Goal: Transaction & Acquisition: Purchase product/service

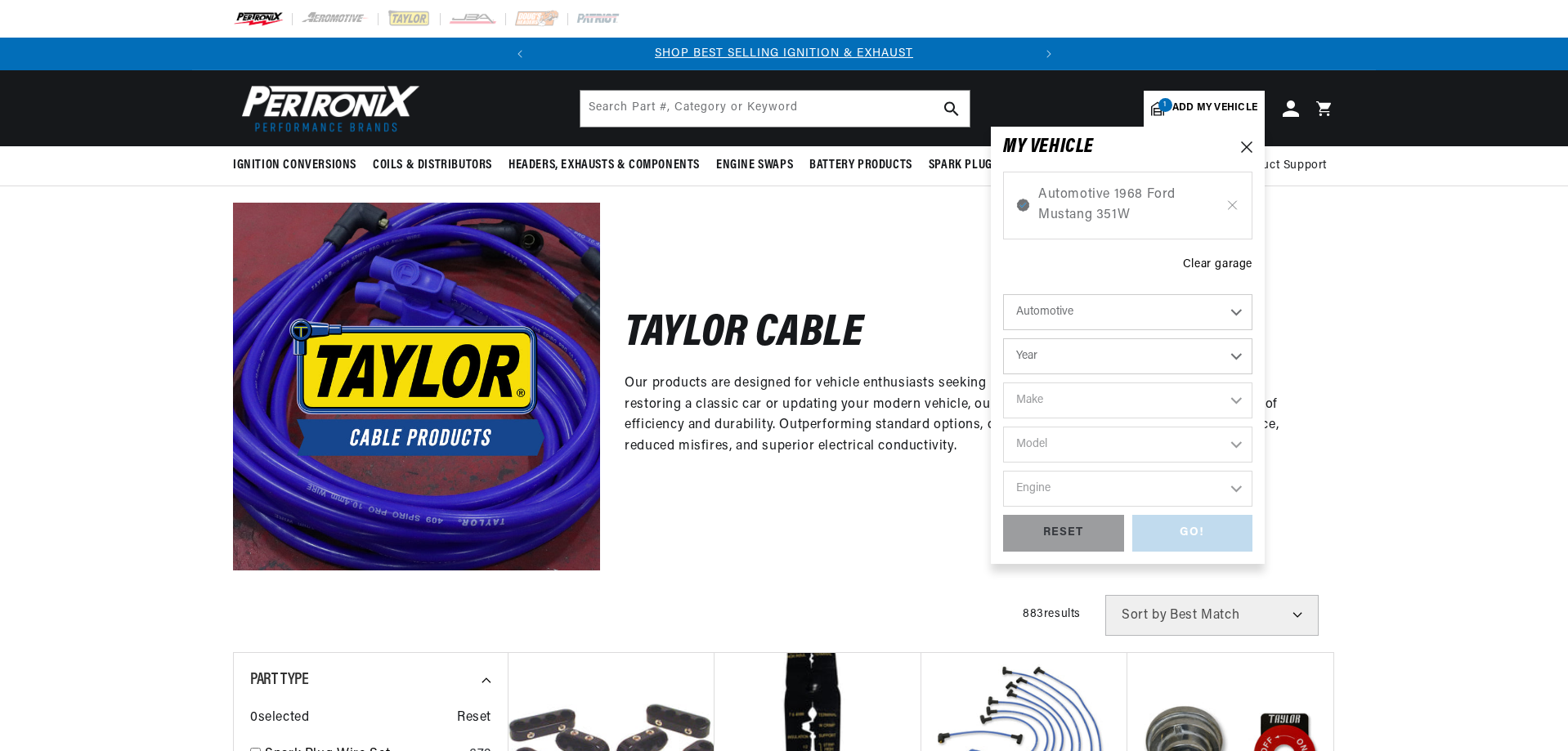
click at [1111, 308] on select "Automotive Agricultural Industrial Marine Motorcycle" at bounding box center [1128, 312] width 250 height 36
click at [1003, 295] on select "Automotive Agricultural Industrial Marine Motorcycle" at bounding box center [1128, 312] width 250 height 36
select select "Motorcycle"
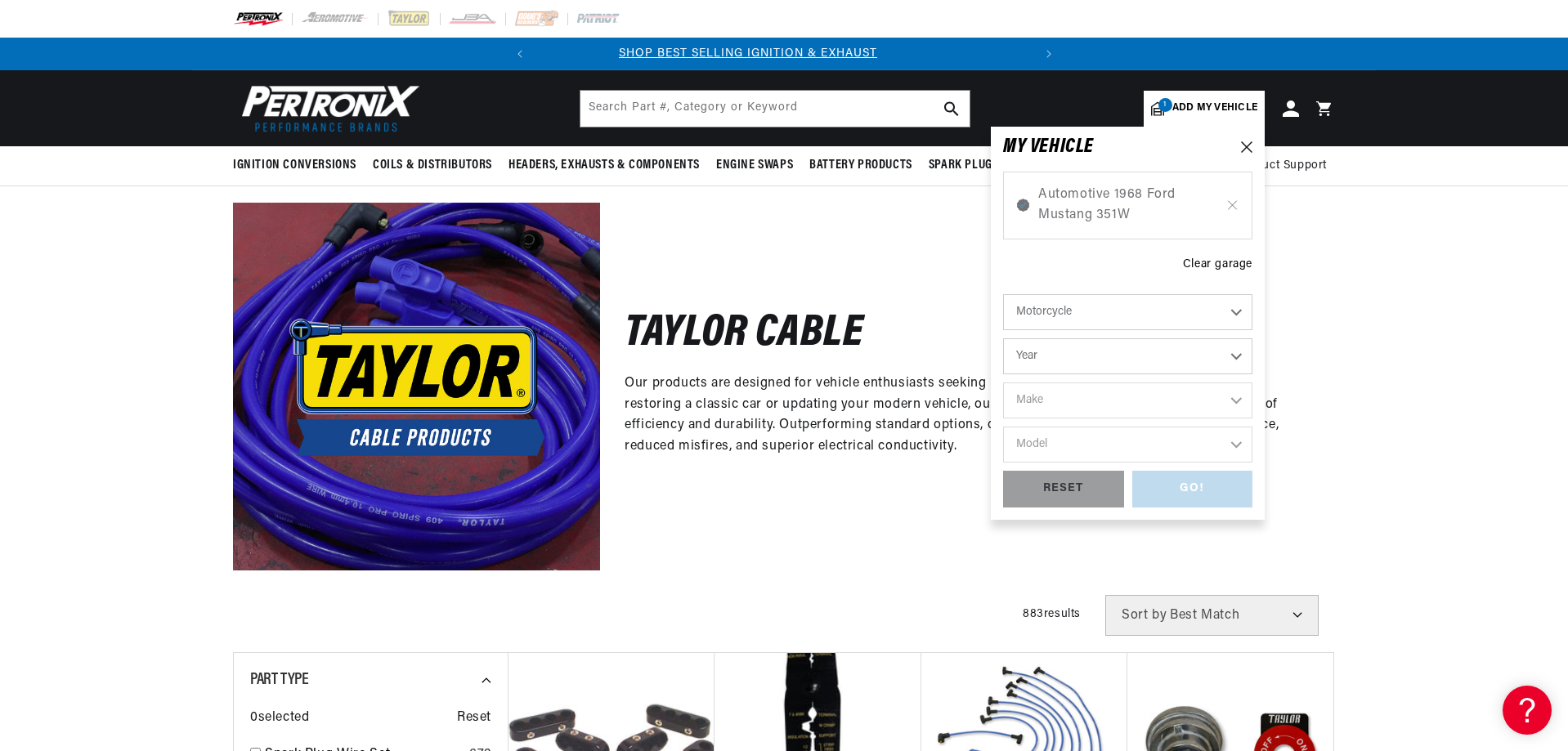
scroll to position [0, 0]
click at [1088, 347] on select "Year 2018 2017 2016 2015 2014 2013 2012 2011 2010 2009 2008 2007 2006 2005 2004…" at bounding box center [1128, 356] width 250 height 36
select select "2017"
click at [1003, 339] on select "Year 2018 2017 2016 2015 2014 2013 2012 2011 2010 2009 2008 2007 2006 2005 2004…" at bounding box center [1128, 356] width 250 height 36
select select "2017"
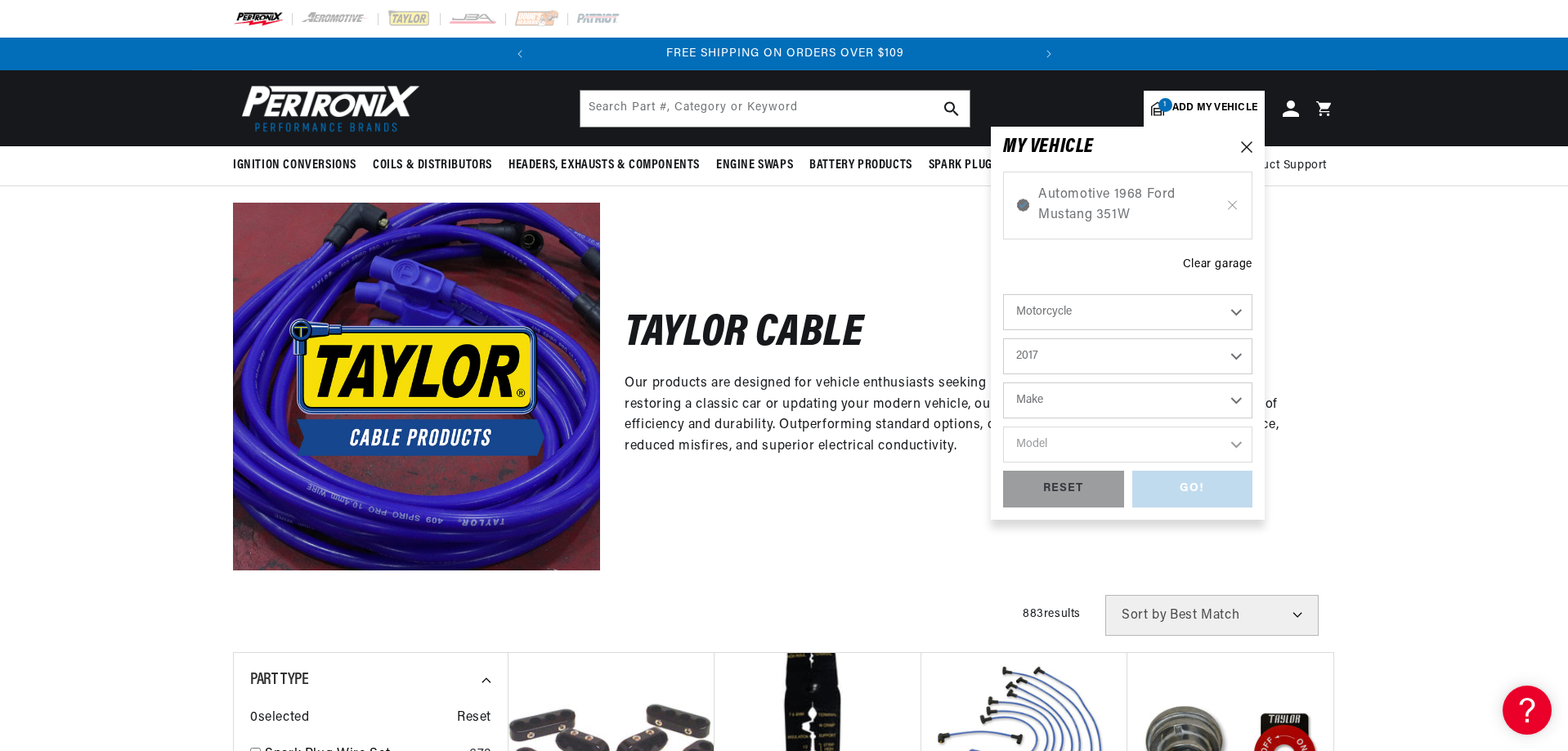
scroll to position [0, 389]
click at [1109, 395] on select "Make Harley-Davidson Victory" at bounding box center [1128, 400] width 250 height 36
select select "Harley-Davidson"
click at [1003, 382] on select "Make Harley-Davidson Victory" at bounding box center [1128, 400] width 250 height 36
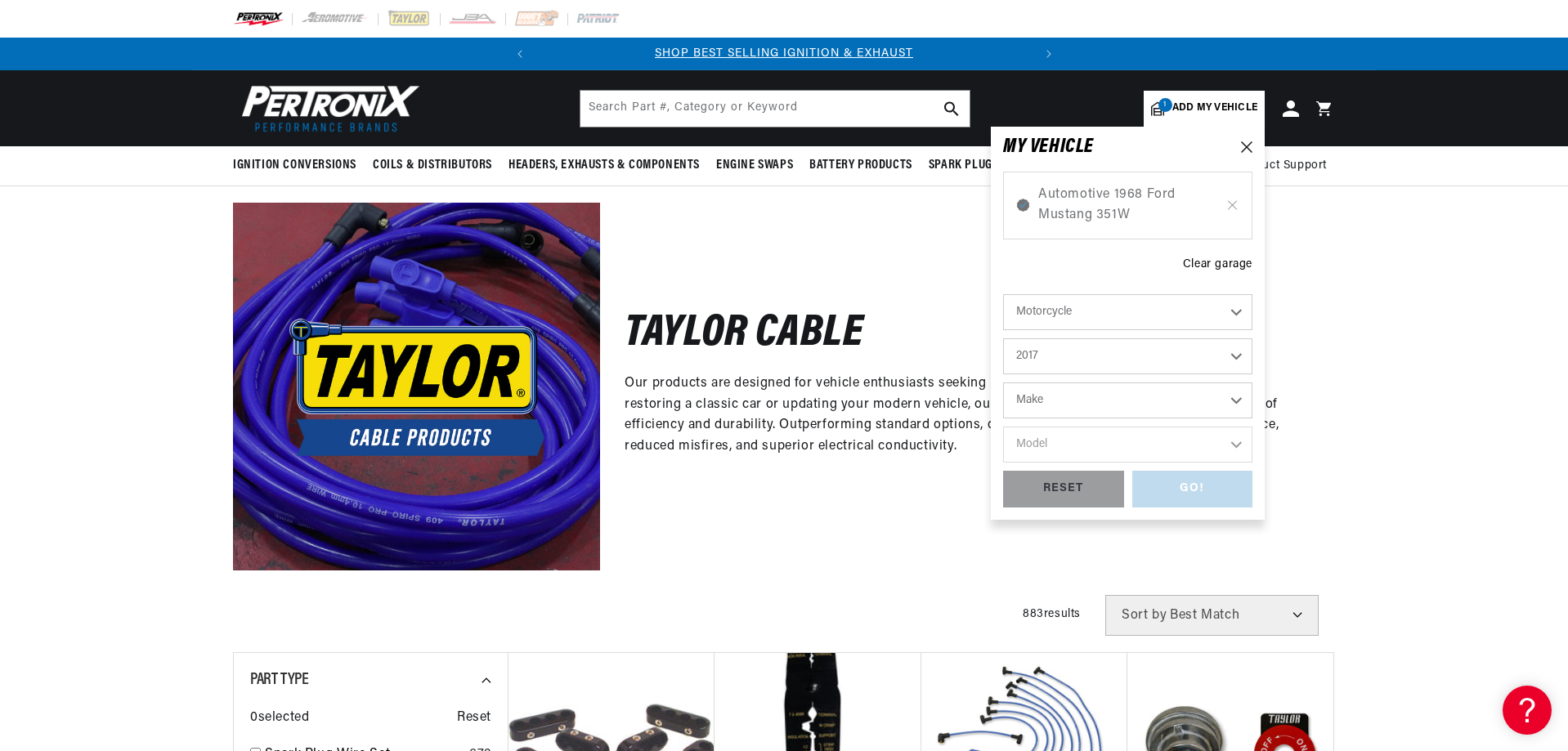
select select "Harley-Davidson"
click at [1093, 450] on select "Model FLHR Road King FLHTCU Electra Glide Ultra Classic FLHTCUTG Tri Glide Ultr…" at bounding box center [1128, 444] width 250 height 36
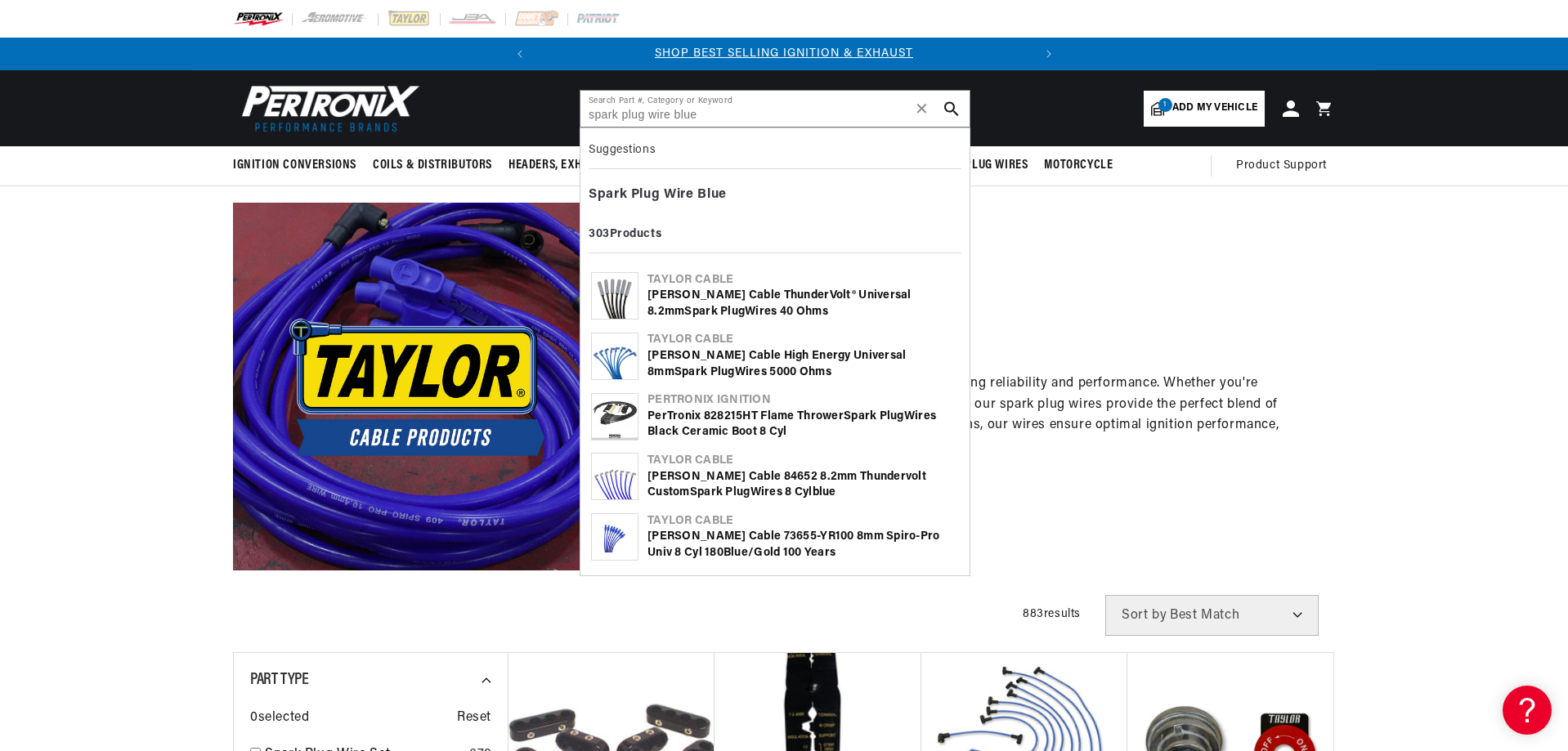
type input "spark plug wire blue"
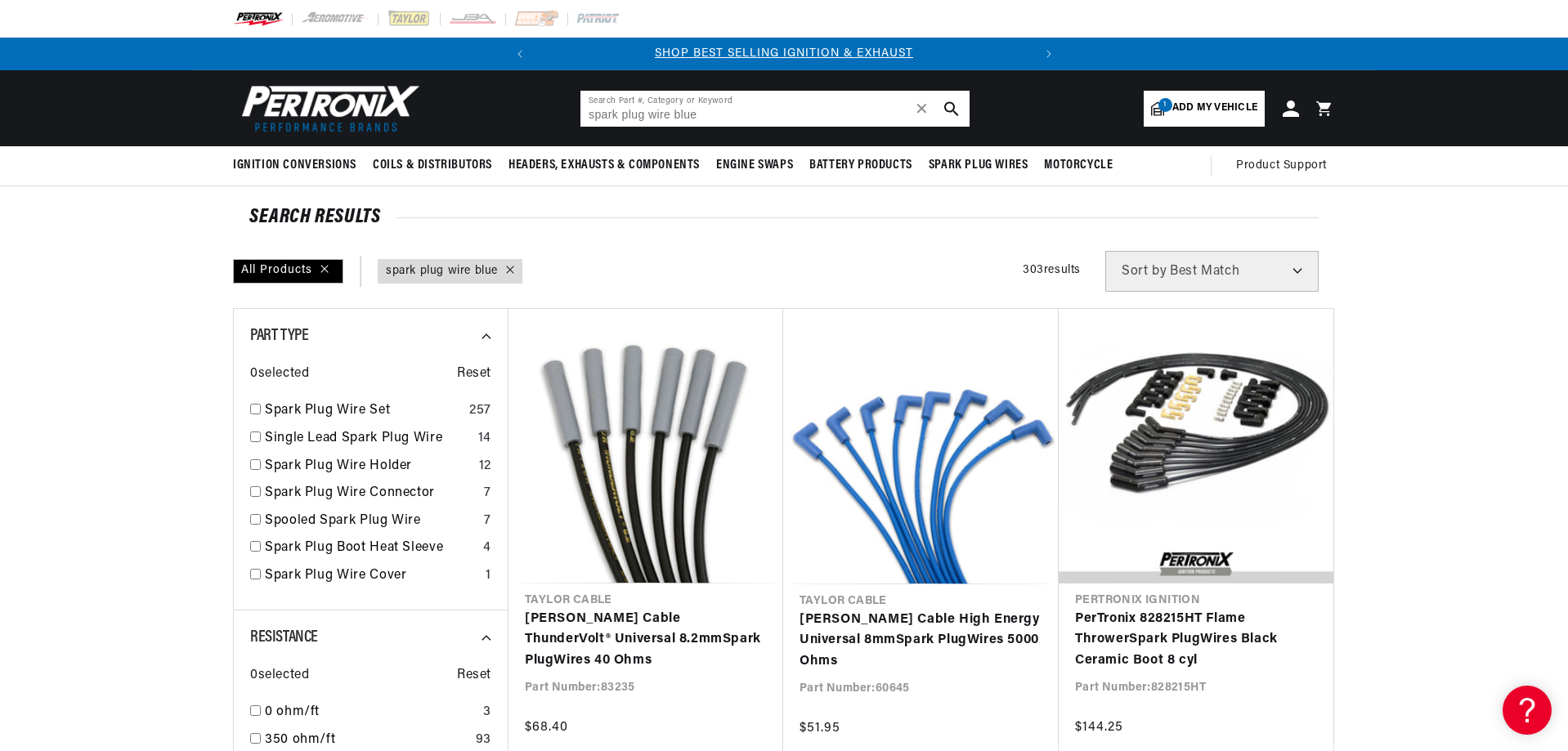
click at [742, 115] on input "spark plug wire blue" at bounding box center [775, 109] width 389 height 36
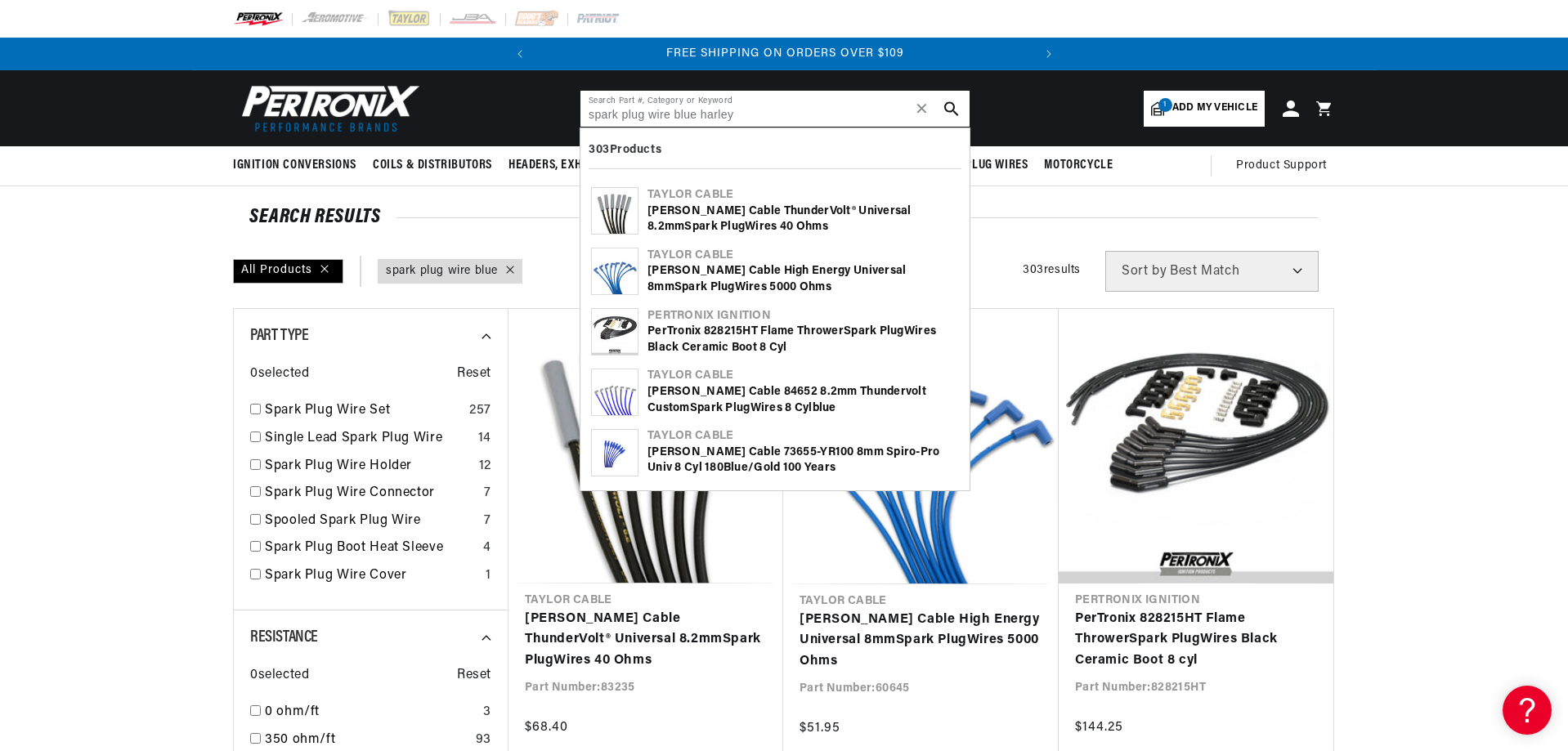
type input "spark plug wire blue harley"
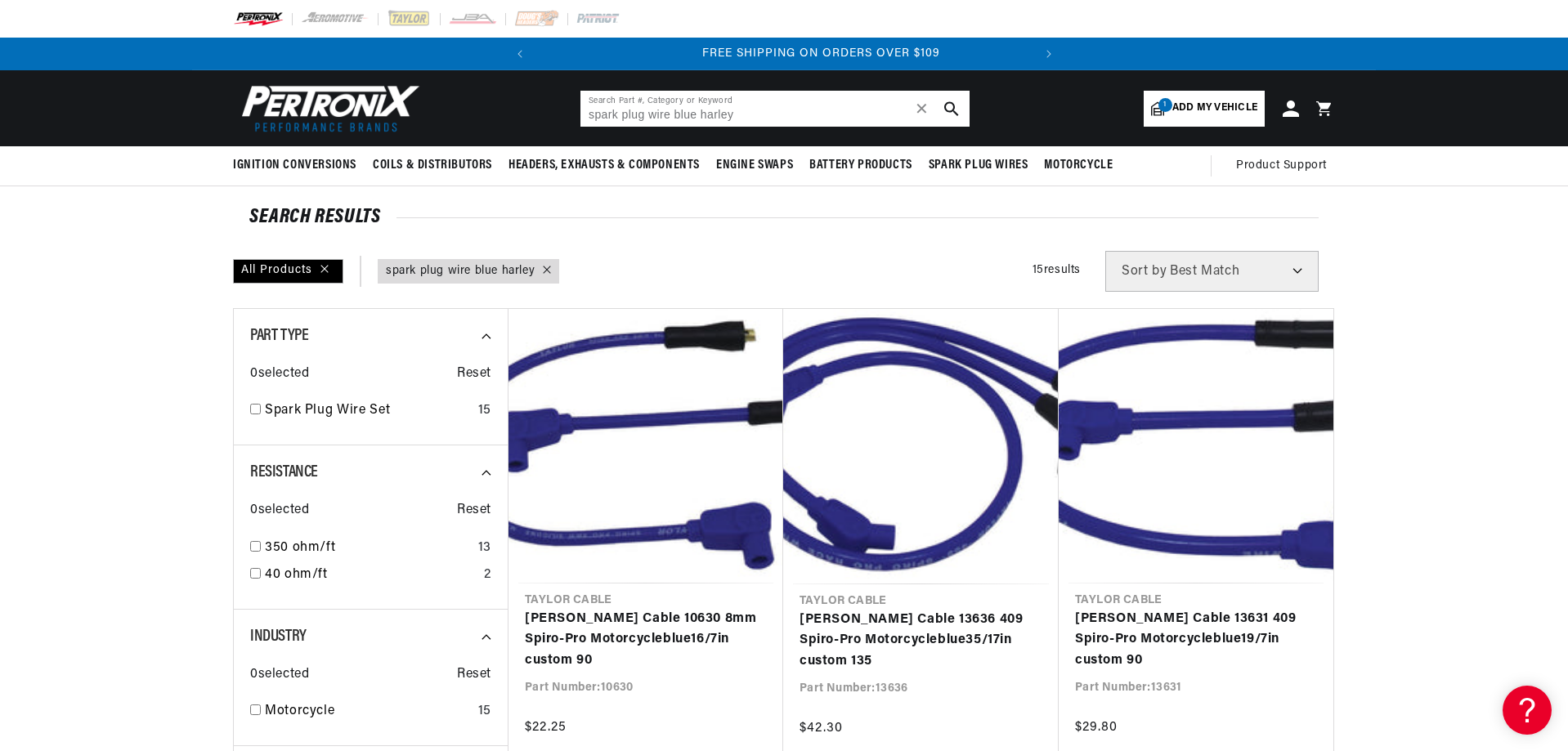
scroll to position [0, 495]
